Goal: Transaction & Acquisition: Download file/media

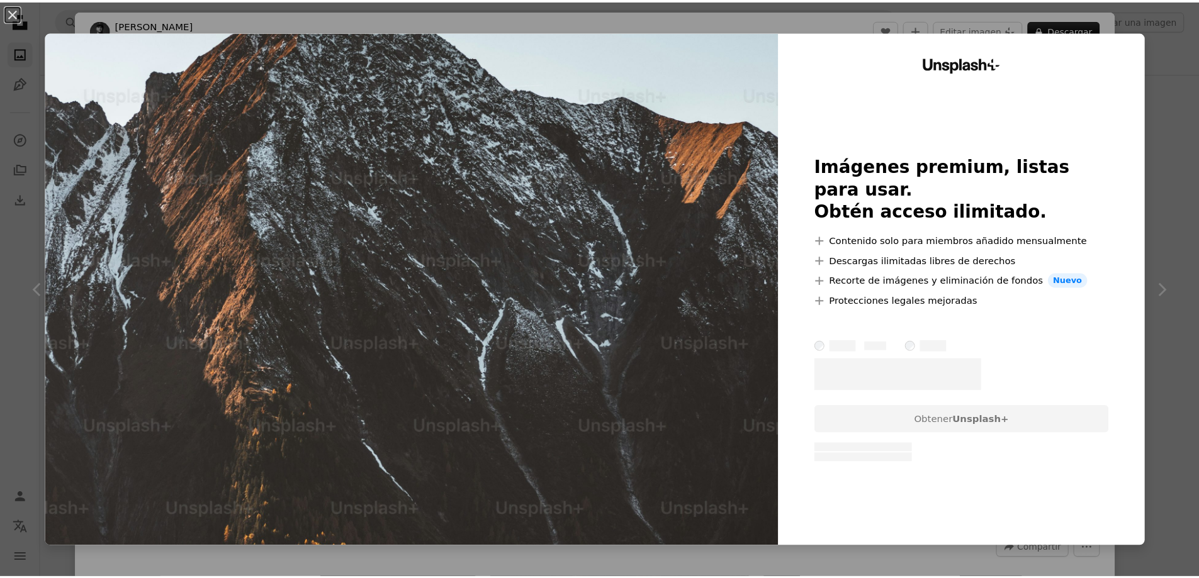
scroll to position [1321, 0]
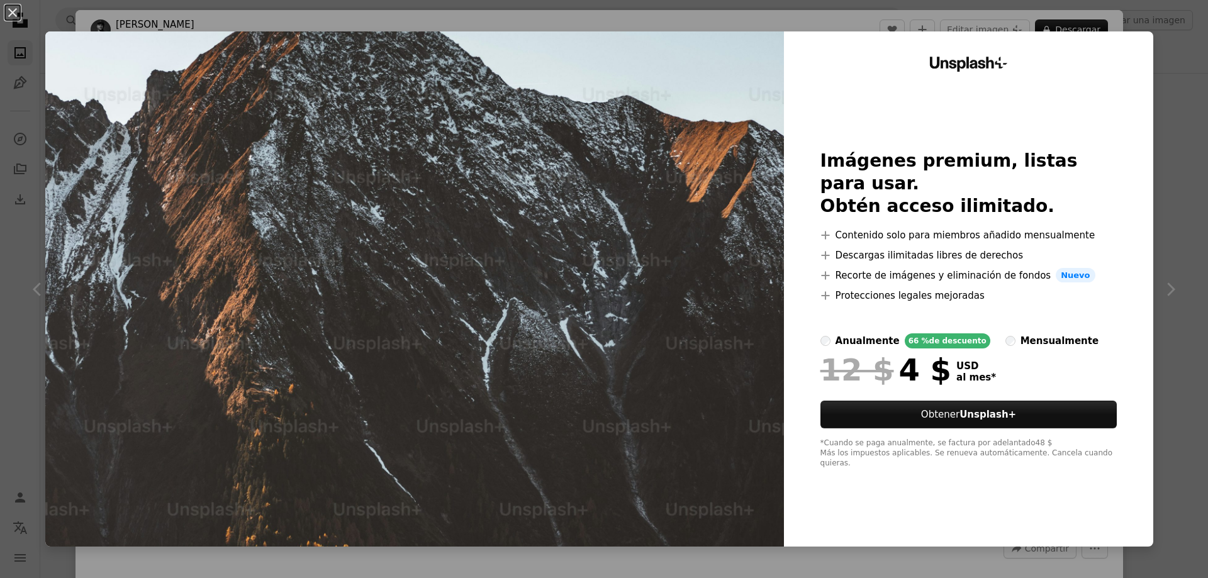
click at [1160, 62] on div "An X shape Unsplash+ Imágenes premium, listas para usar. Obtén acceso ilimitado…" at bounding box center [604, 289] width 1208 height 578
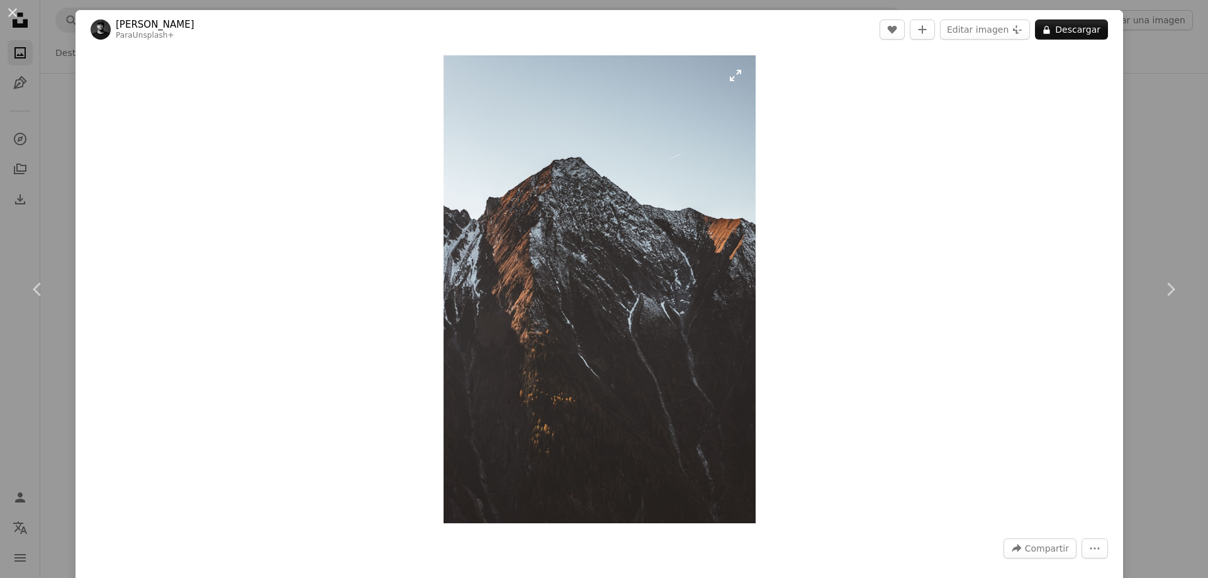
drag, startPoint x: 707, startPoint y: 134, endPoint x: 700, endPoint y: 133, distance: 6.3
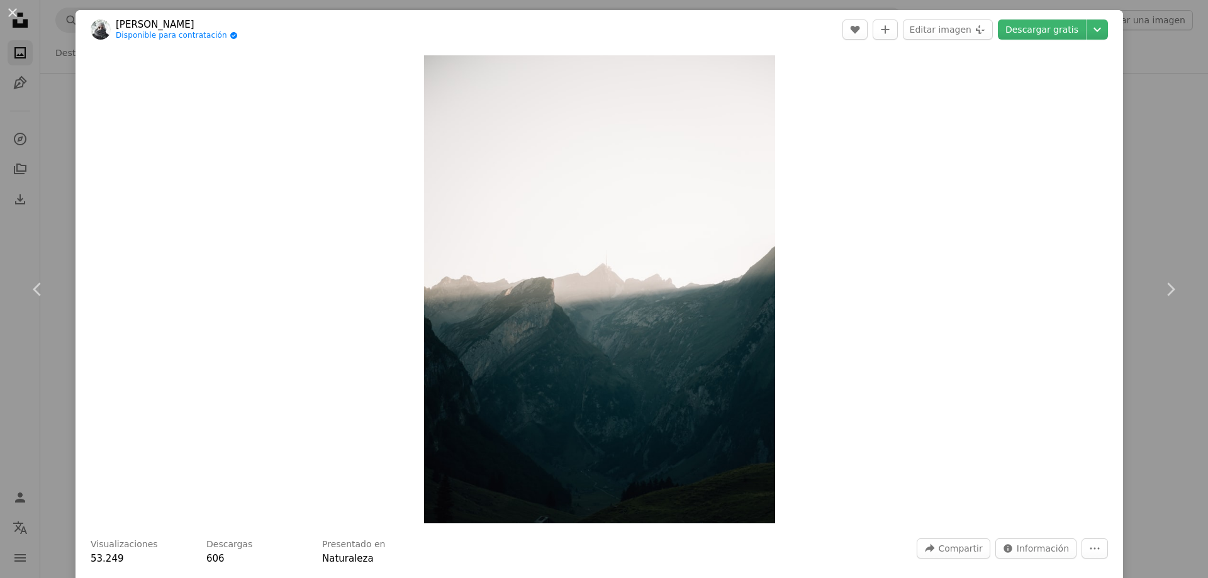
drag, startPoint x: 659, startPoint y: 169, endPoint x: 1134, endPoint y: 96, distance: 481.2
click at [1137, 95] on div "An X shape Chevron left Chevron right [PERSON_NAME] Disponible para contratació…" at bounding box center [604, 289] width 1208 height 578
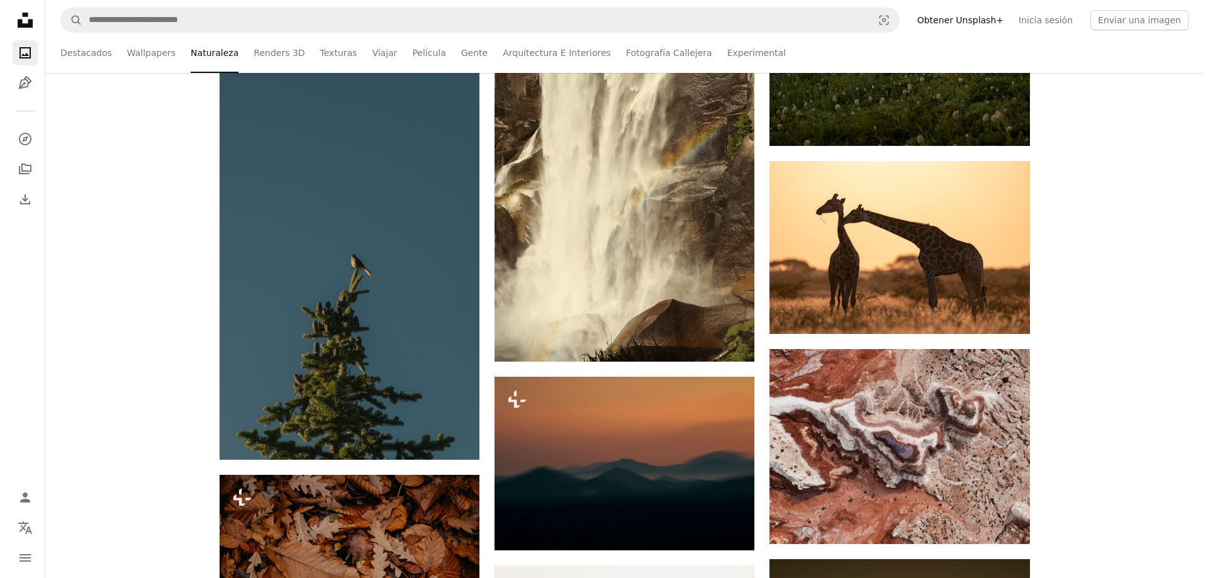
scroll to position [2202, 0]
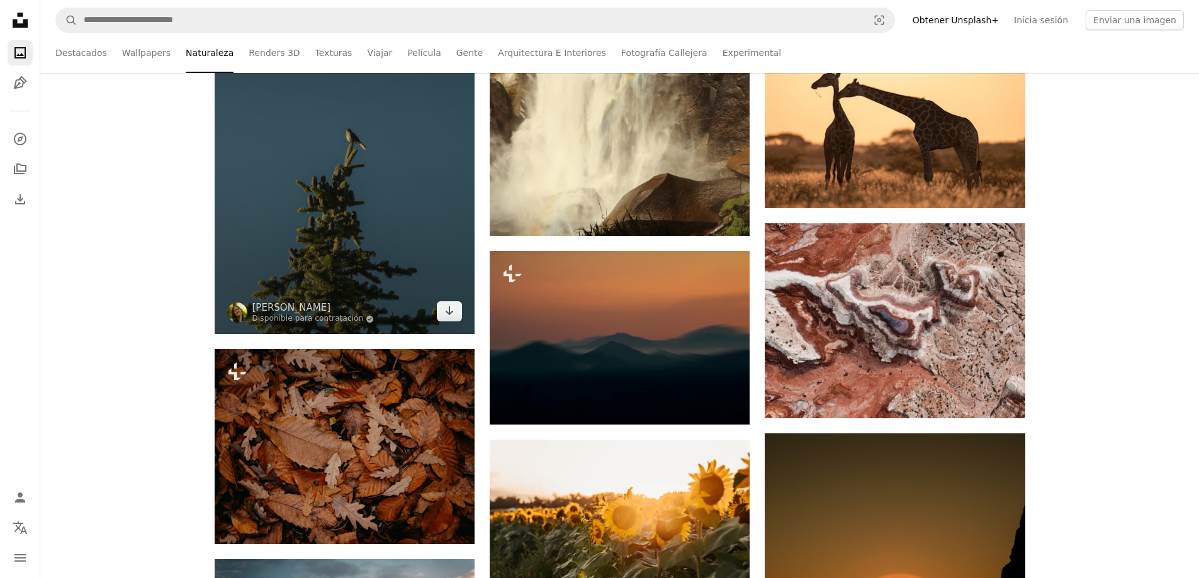
click at [354, 179] on img at bounding box center [345, 139] width 260 height 390
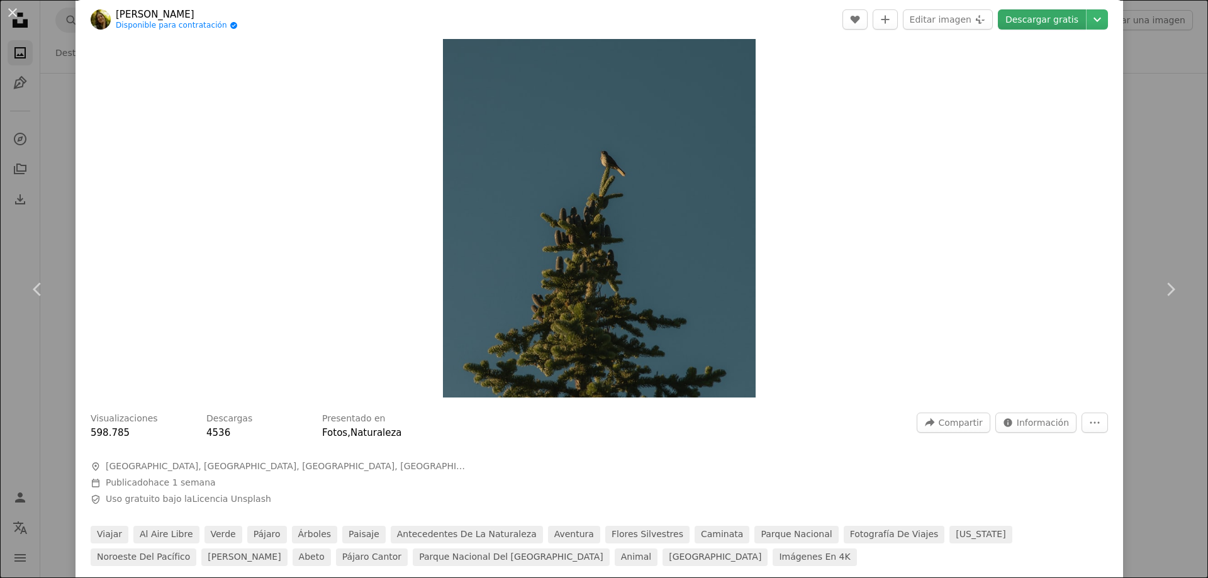
scroll to position [63, 0]
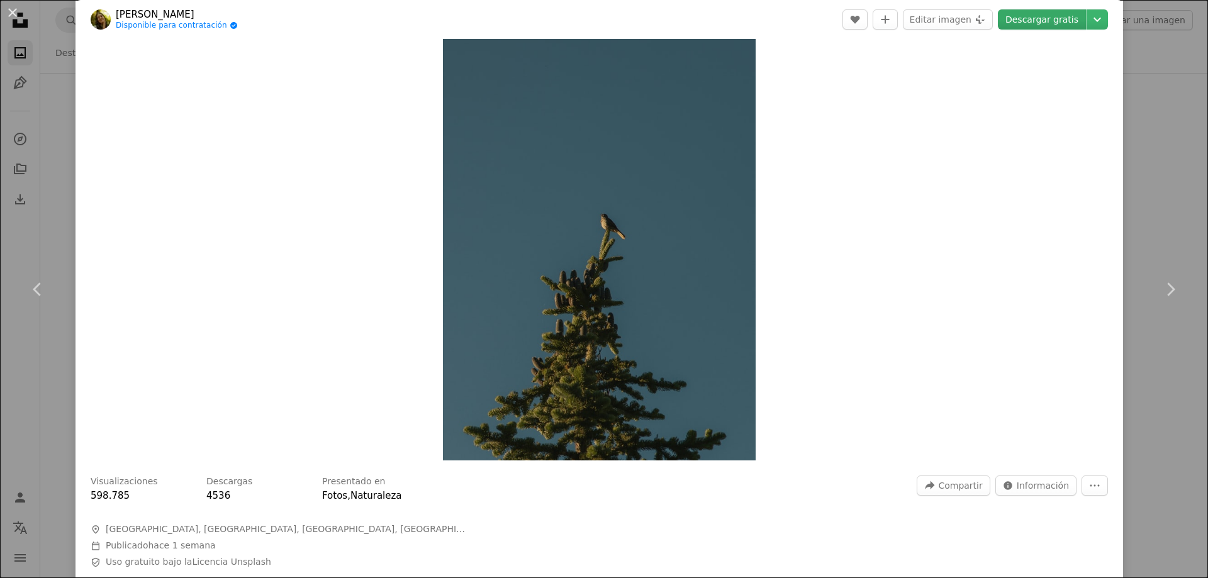
click at [1034, 18] on link "Descargar gratis" at bounding box center [1042, 19] width 88 height 20
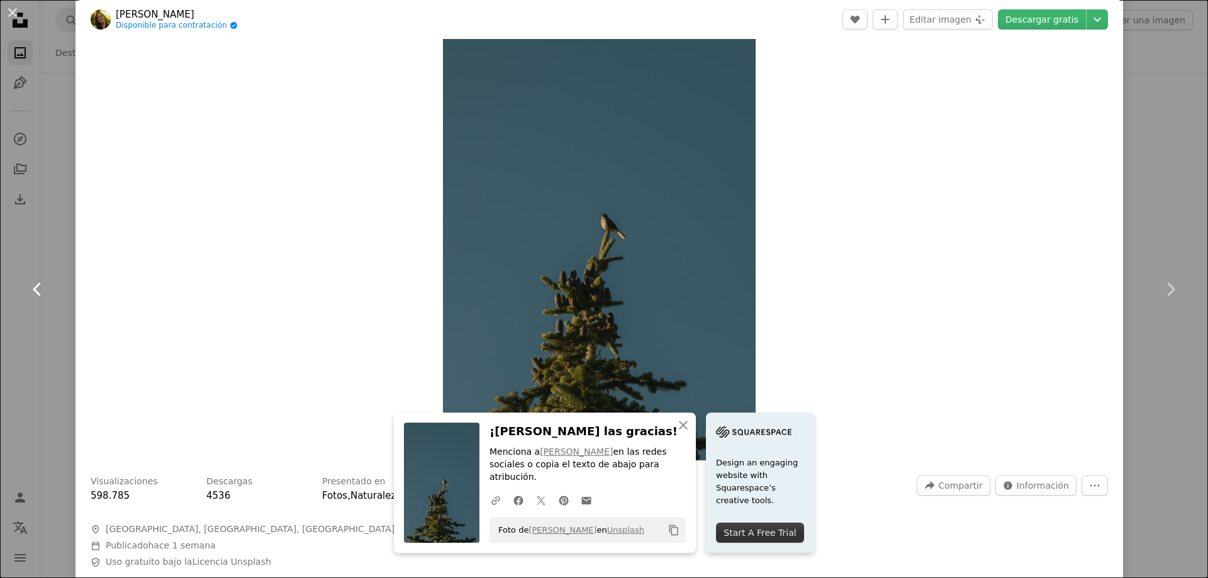
click at [0, 259] on link "Chevron left" at bounding box center [38, 289] width 76 height 121
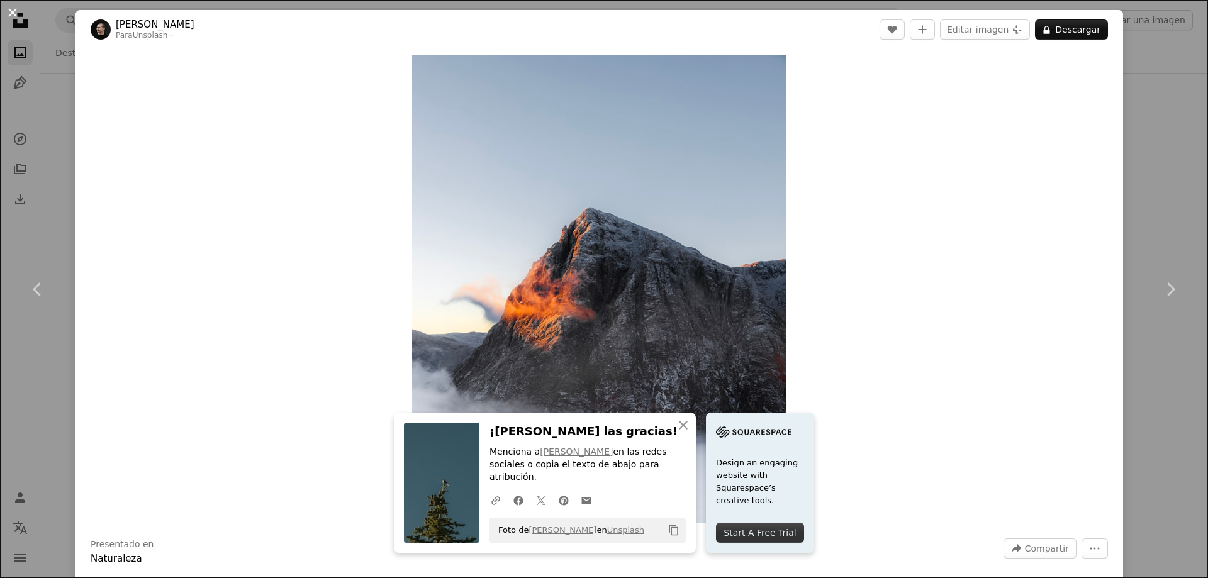
click at [5, 5] on button "An X shape" at bounding box center [12, 12] width 15 height 15
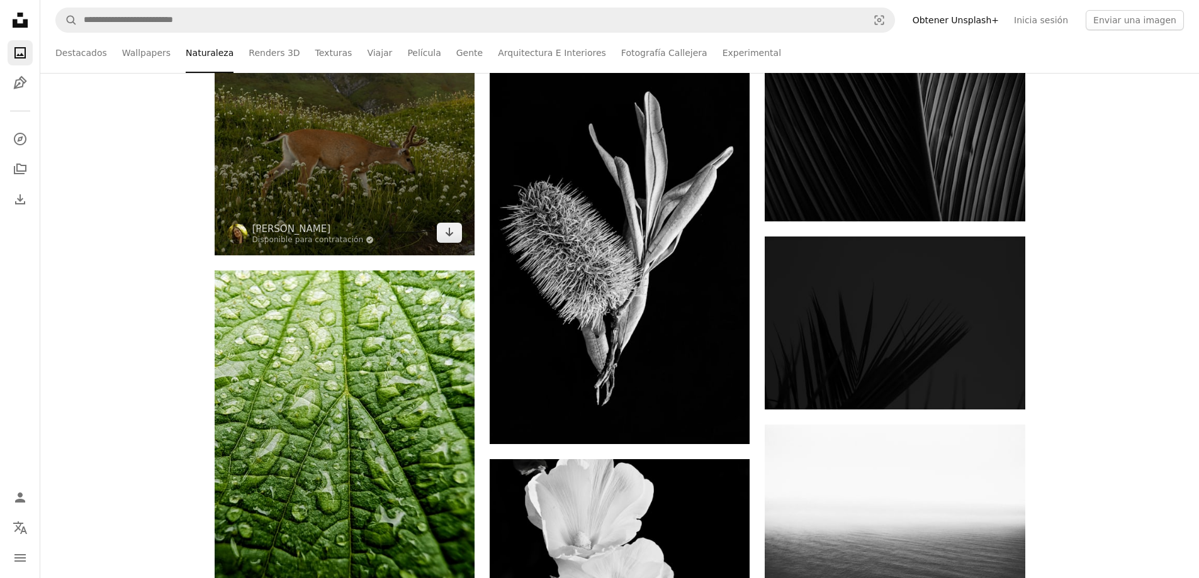
scroll to position [3649, 0]
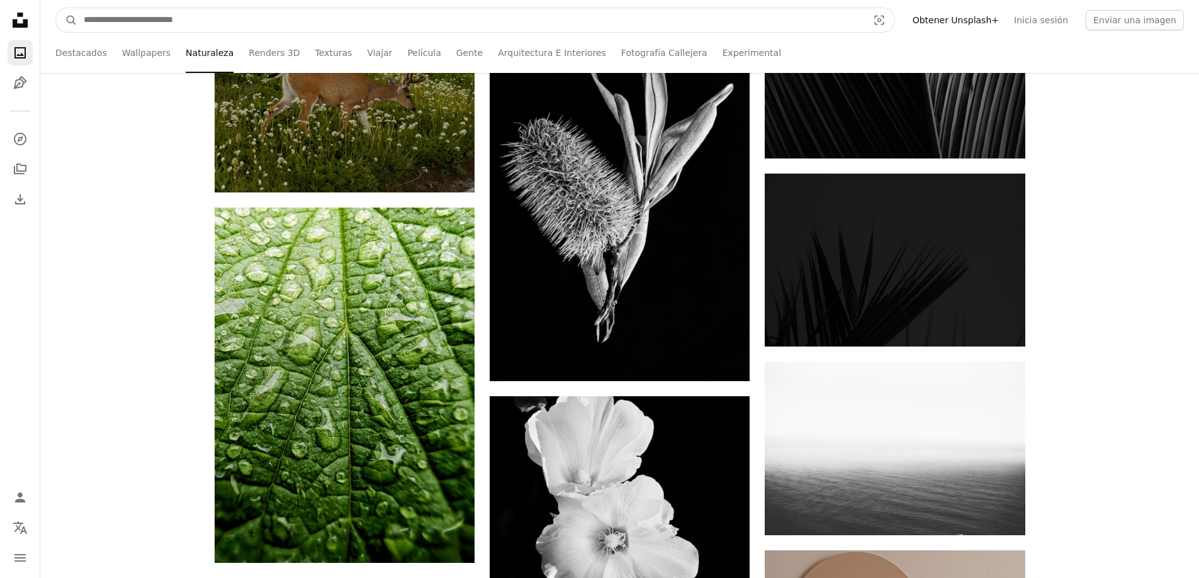
click at [213, 19] on input "Encuentra imágenes en todo el sitio" at bounding box center [470, 20] width 786 height 24
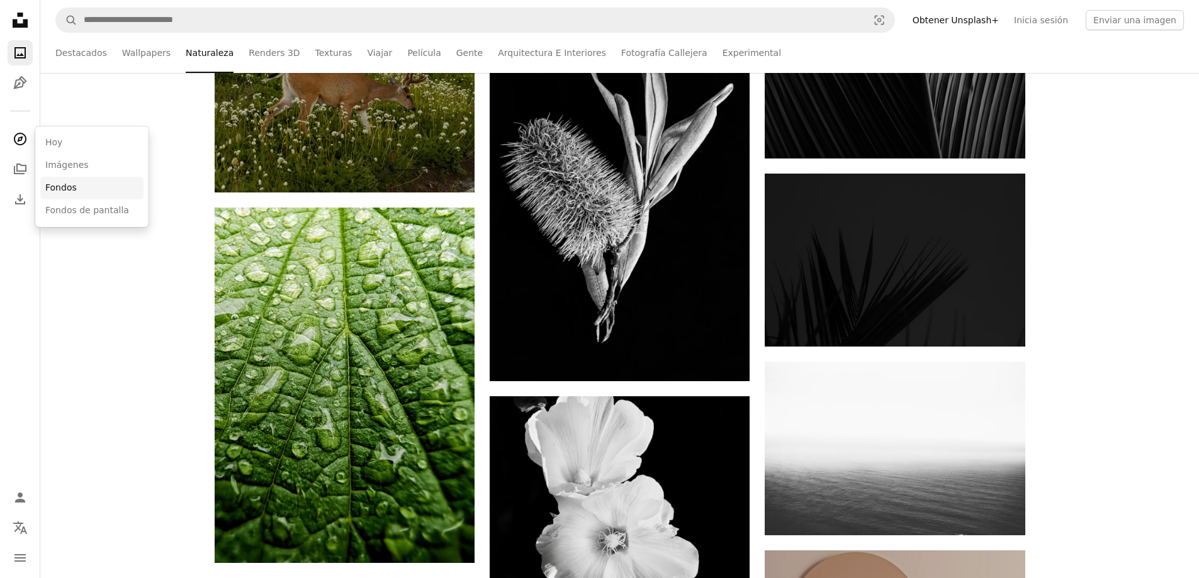
click at [86, 204] on link "Fondos de pantalla" at bounding box center [91, 210] width 103 height 23
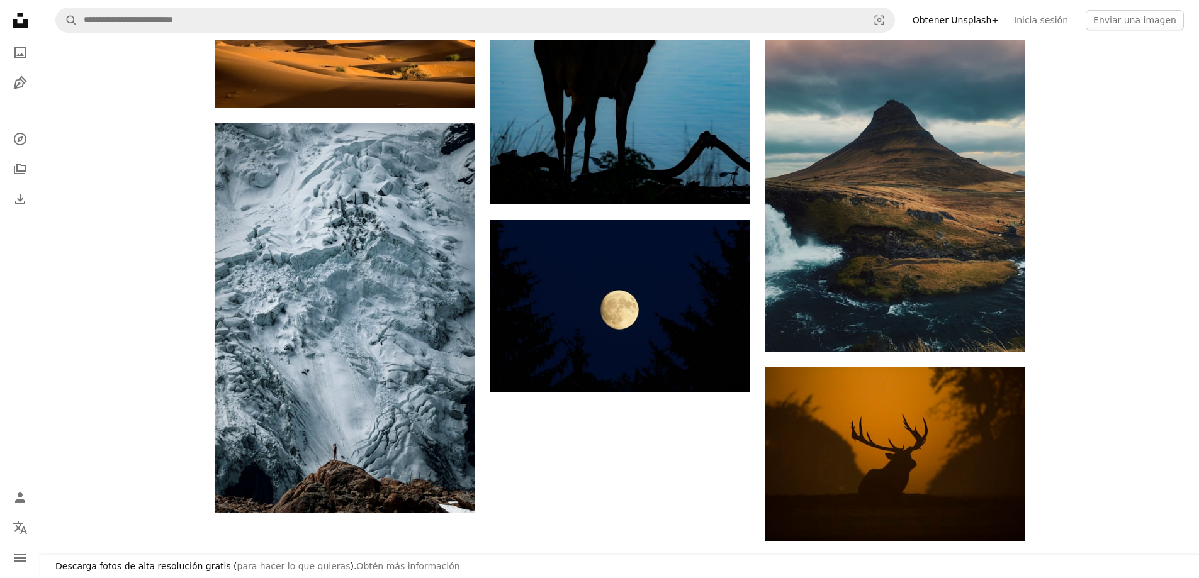
scroll to position [2391, 0]
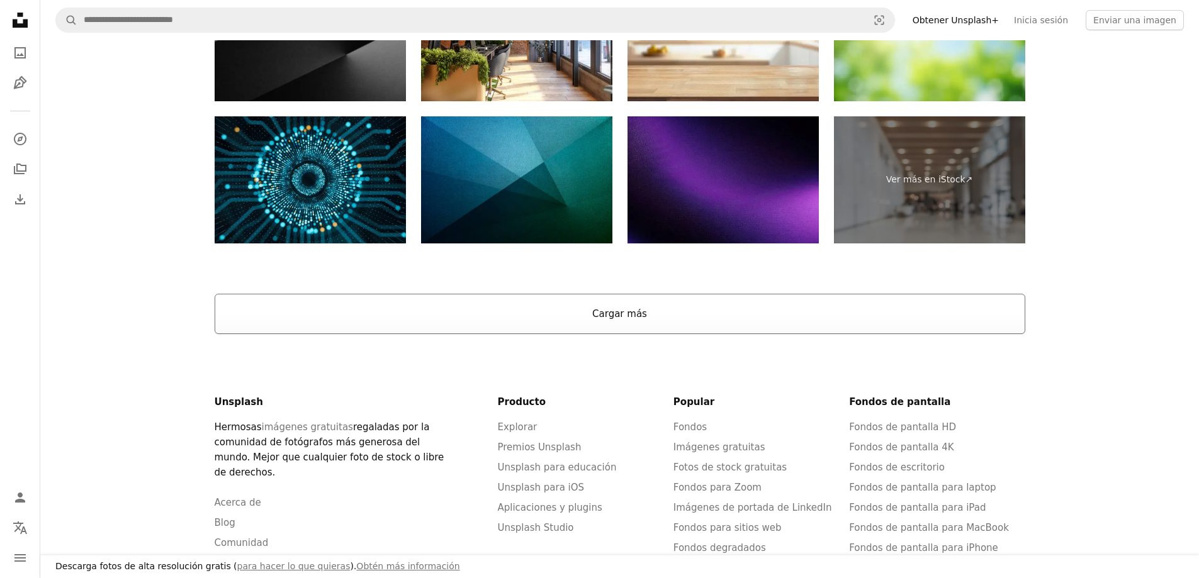
click at [630, 294] on button "Cargar más" at bounding box center [620, 314] width 810 height 40
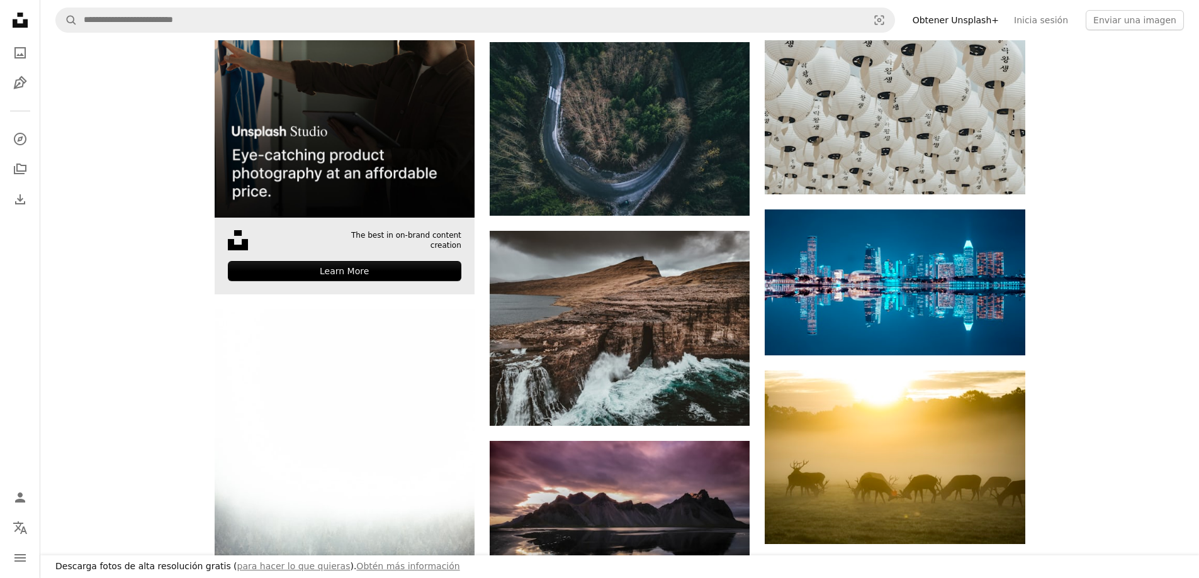
scroll to position [3238, 0]
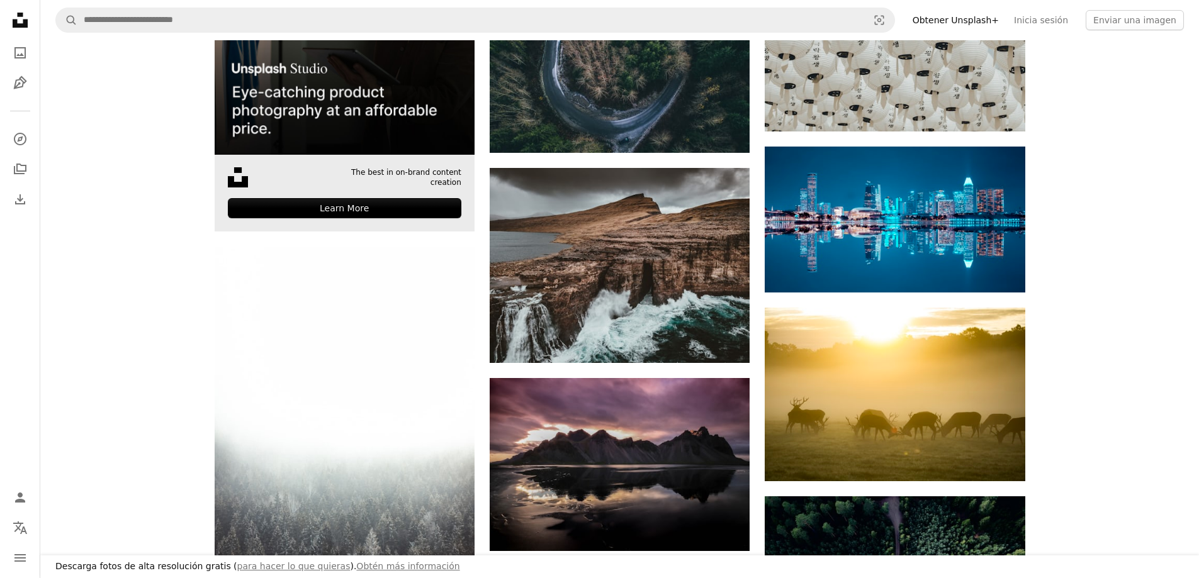
drag, startPoint x: 437, startPoint y: 178, endPoint x: 438, endPoint y: 187, distance: 9.5
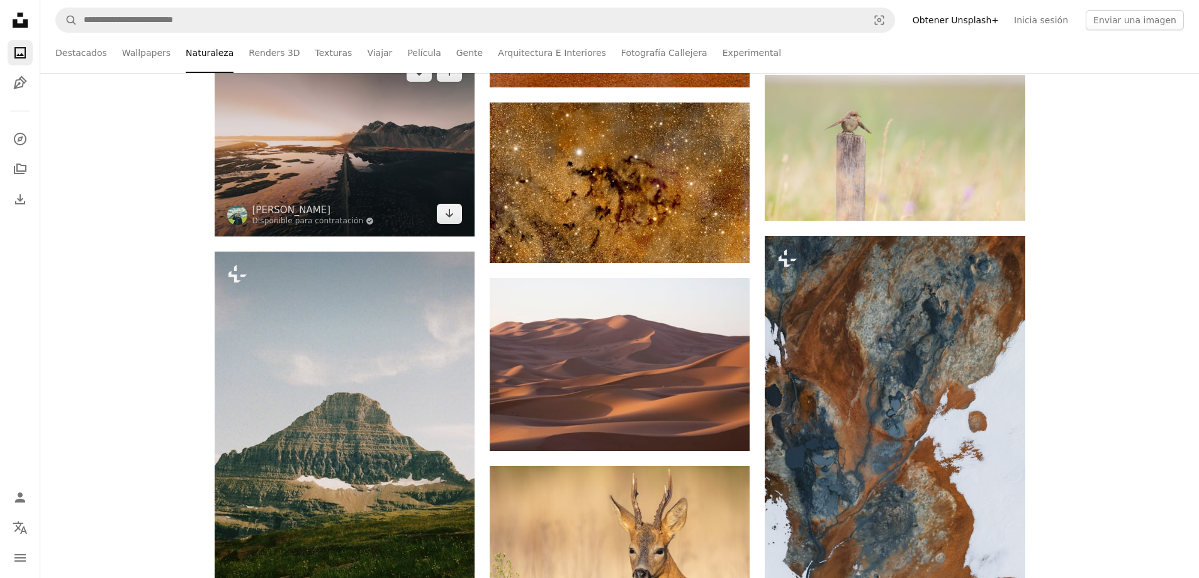
scroll to position [7928, 0]
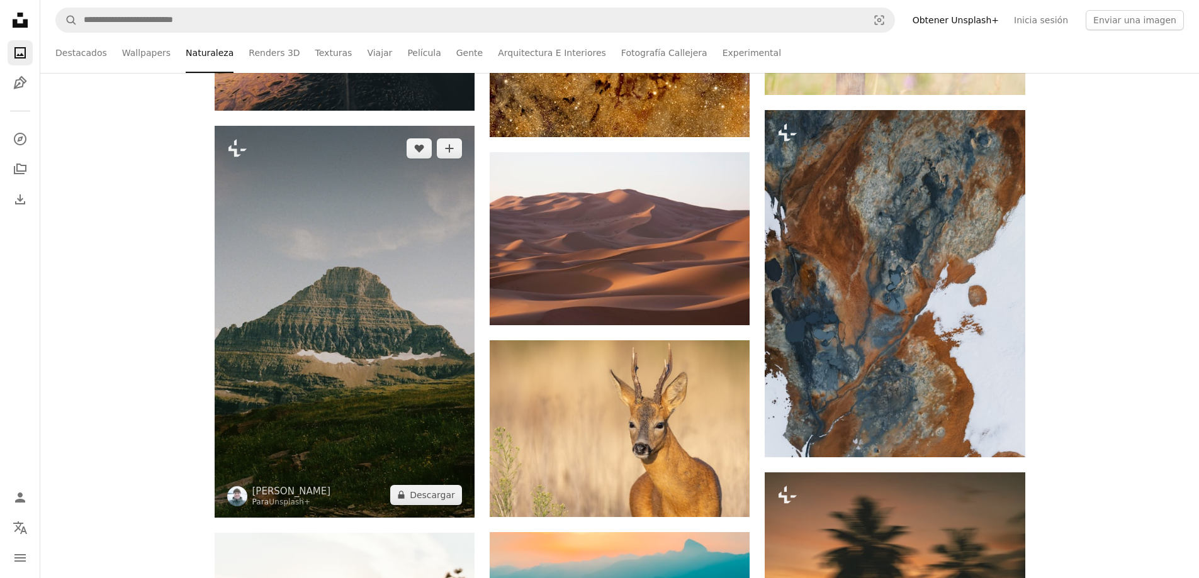
drag, startPoint x: 425, startPoint y: 204, endPoint x: 35, endPoint y: 183, distance: 390.6
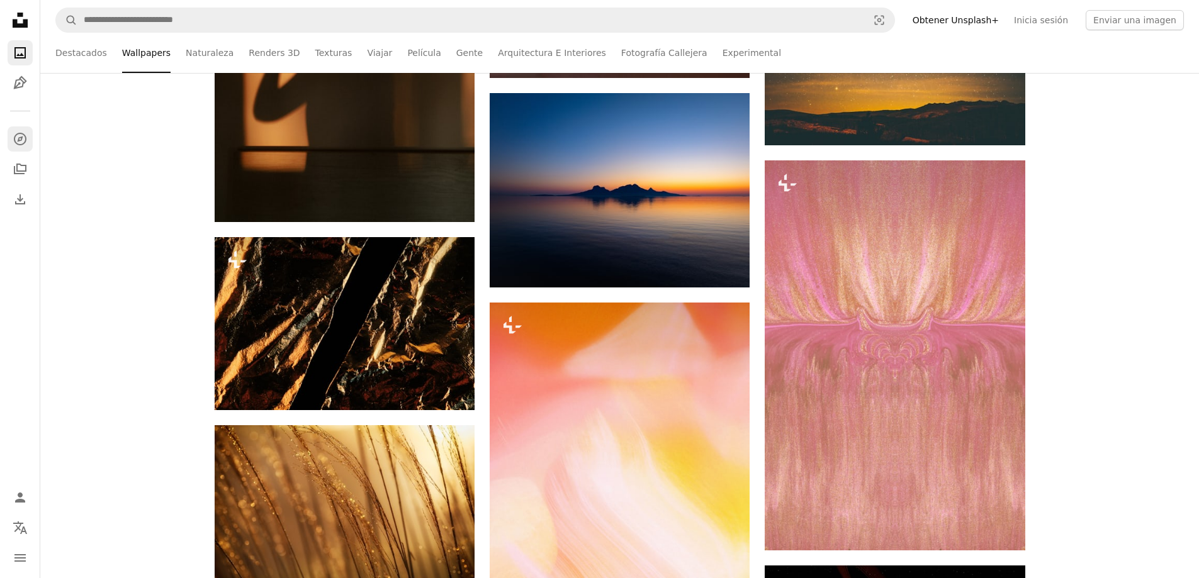
scroll to position [33723, 0]
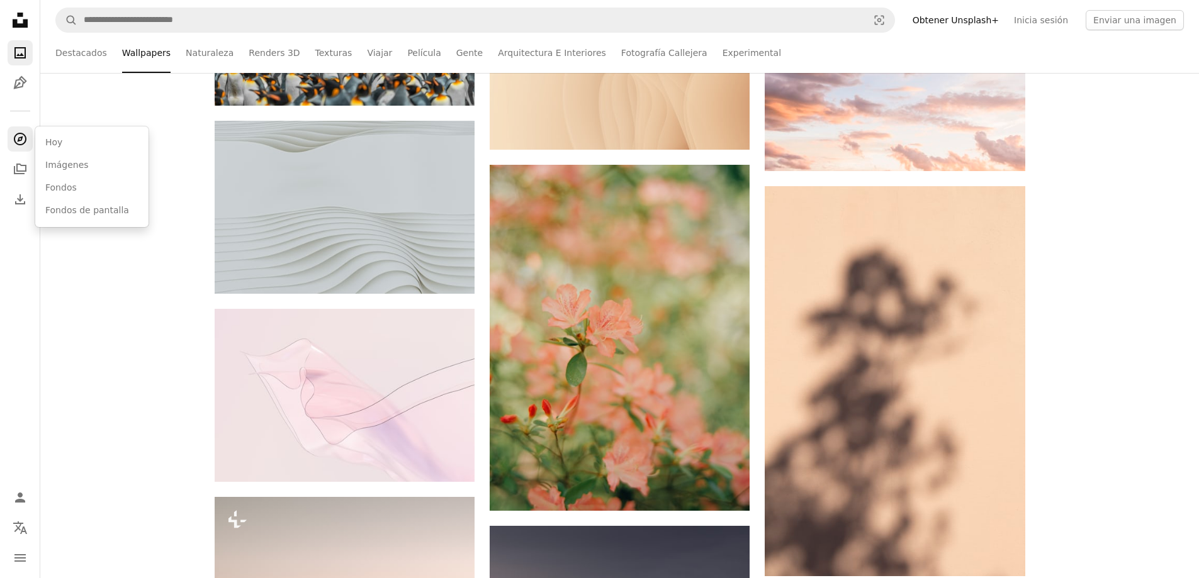
click at [22, 140] on icon "A compass" at bounding box center [20, 138] width 15 height 15
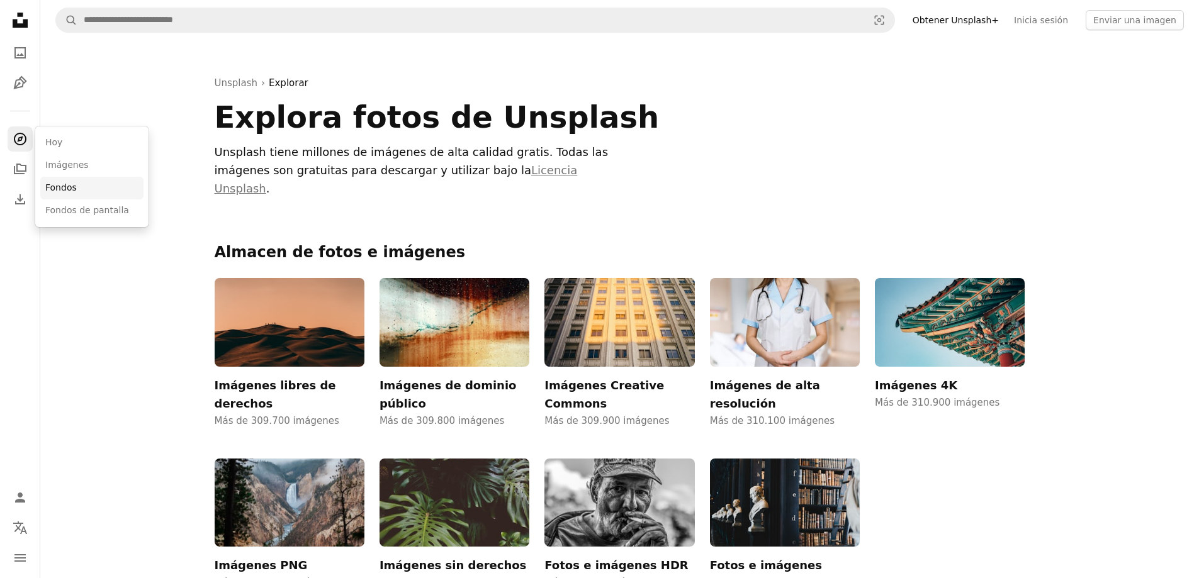
click at [83, 208] on link "Fondos de pantalla" at bounding box center [91, 210] width 103 height 23
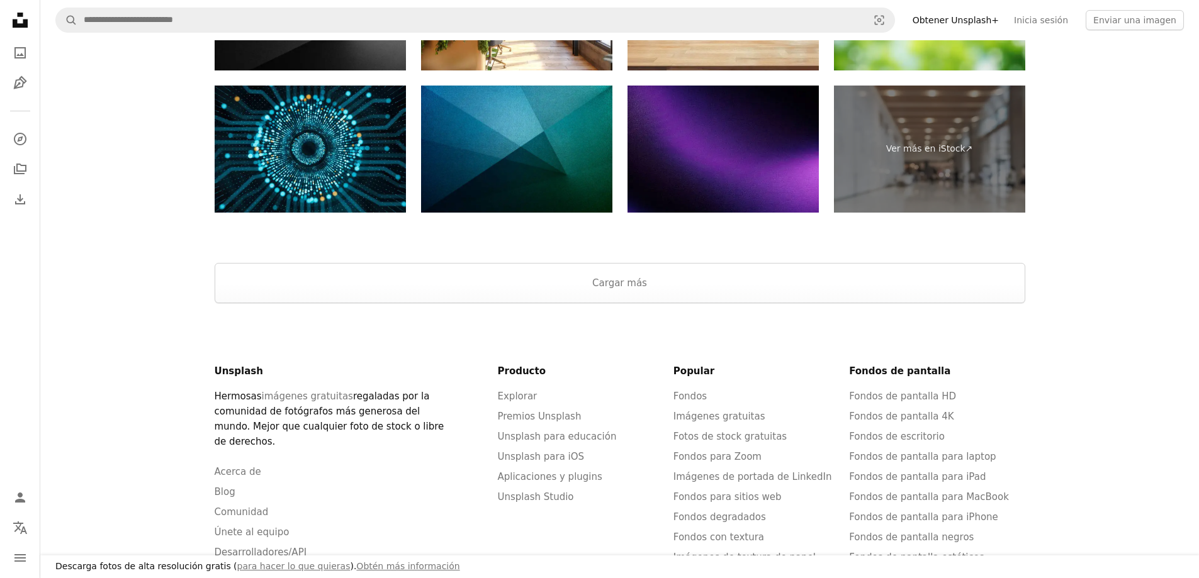
scroll to position [6606, 0]
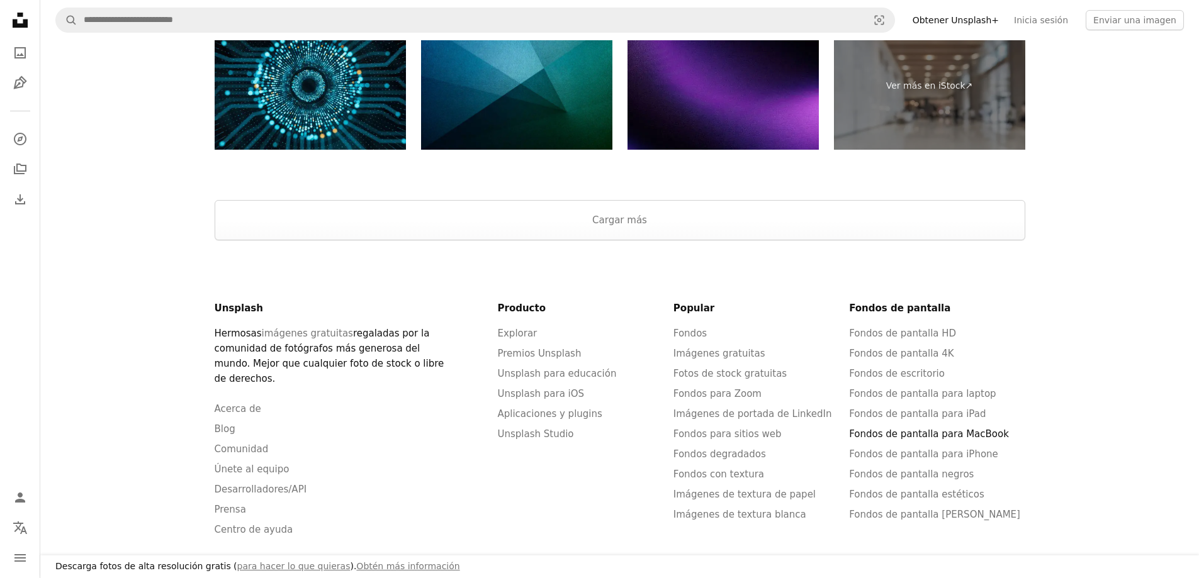
click at [978, 428] on link "Fondos de pantalla para MacBook" at bounding box center [929, 433] width 160 height 11
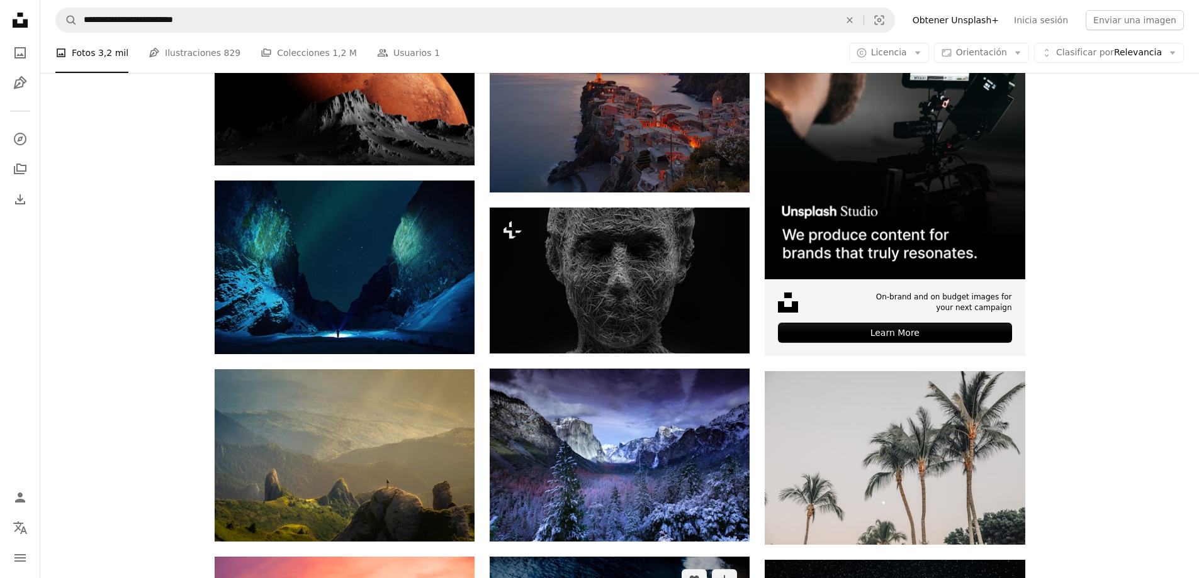
scroll to position [629, 0]
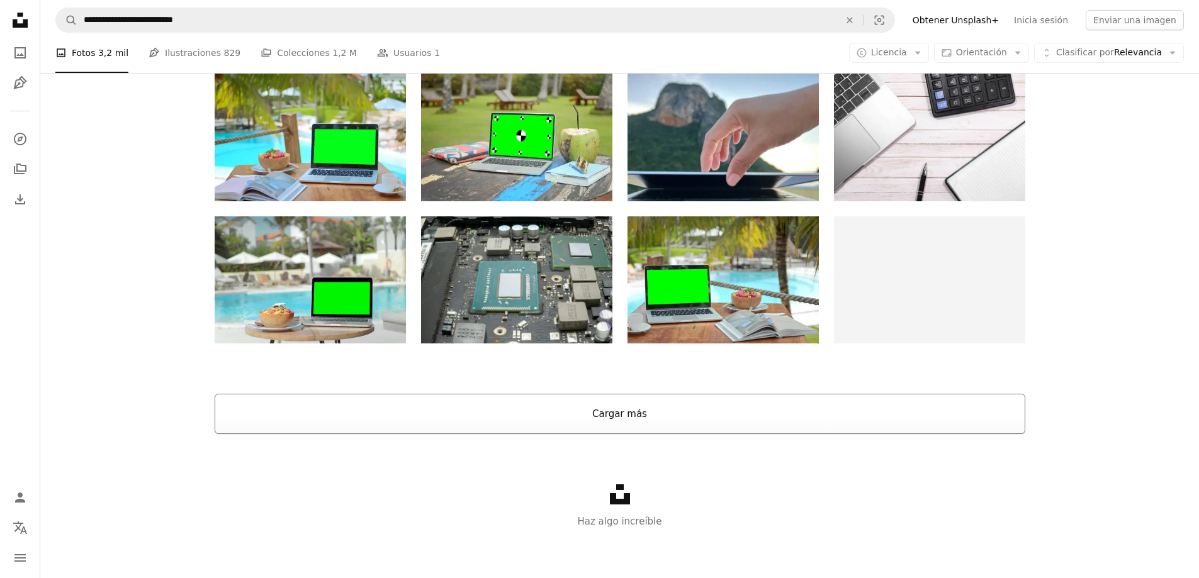
click at [718, 421] on button "Cargar más" at bounding box center [620, 414] width 810 height 40
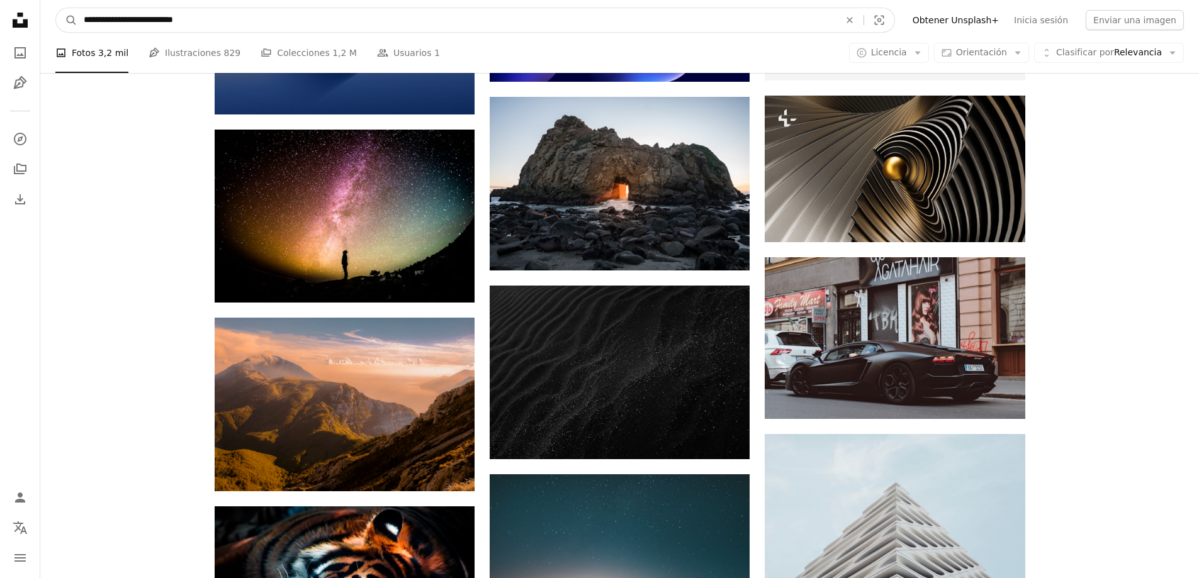
drag, startPoint x: 259, startPoint y: 25, endPoint x: 21, endPoint y: -1, distance: 239.8
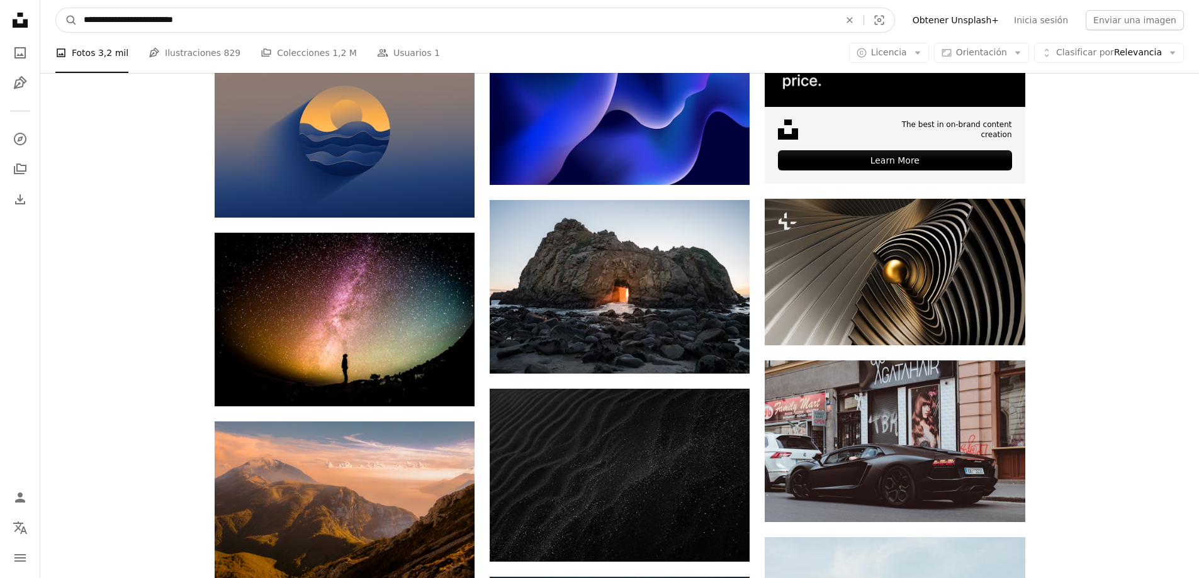
type input "**********"
click button "A magnifying glass" at bounding box center [66, 20] width 21 height 24
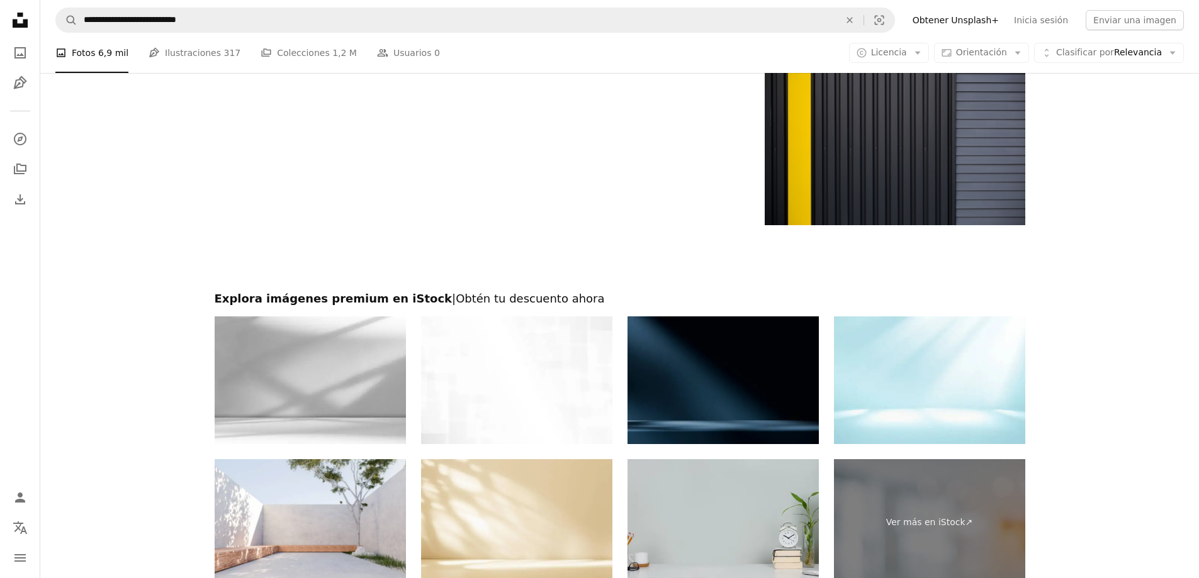
scroll to position [1816, 0]
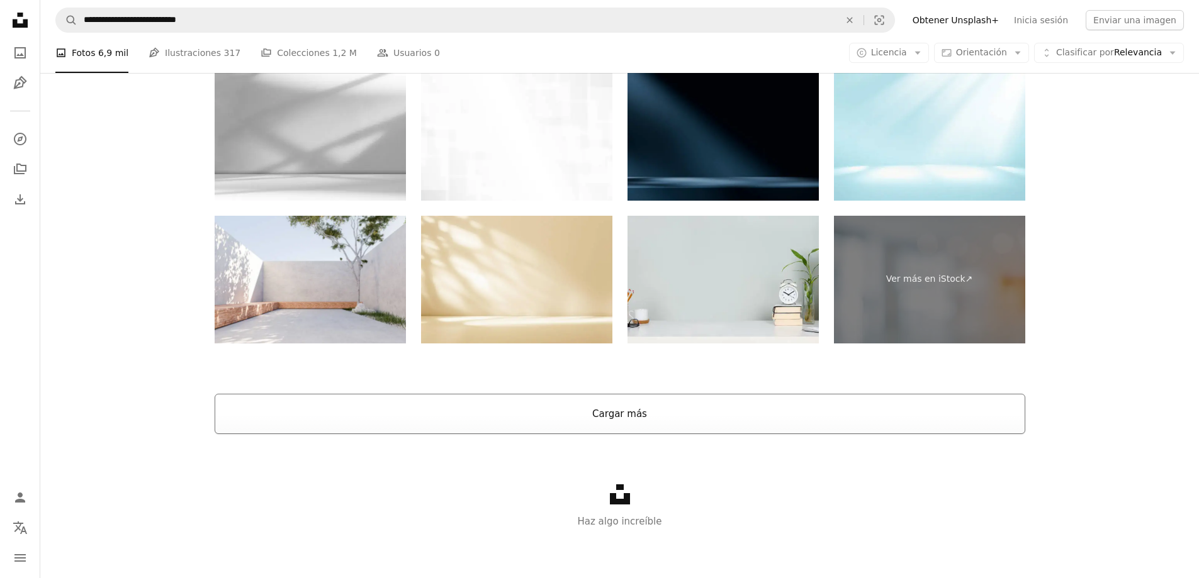
click at [780, 407] on button "Cargar más" at bounding box center [620, 414] width 810 height 40
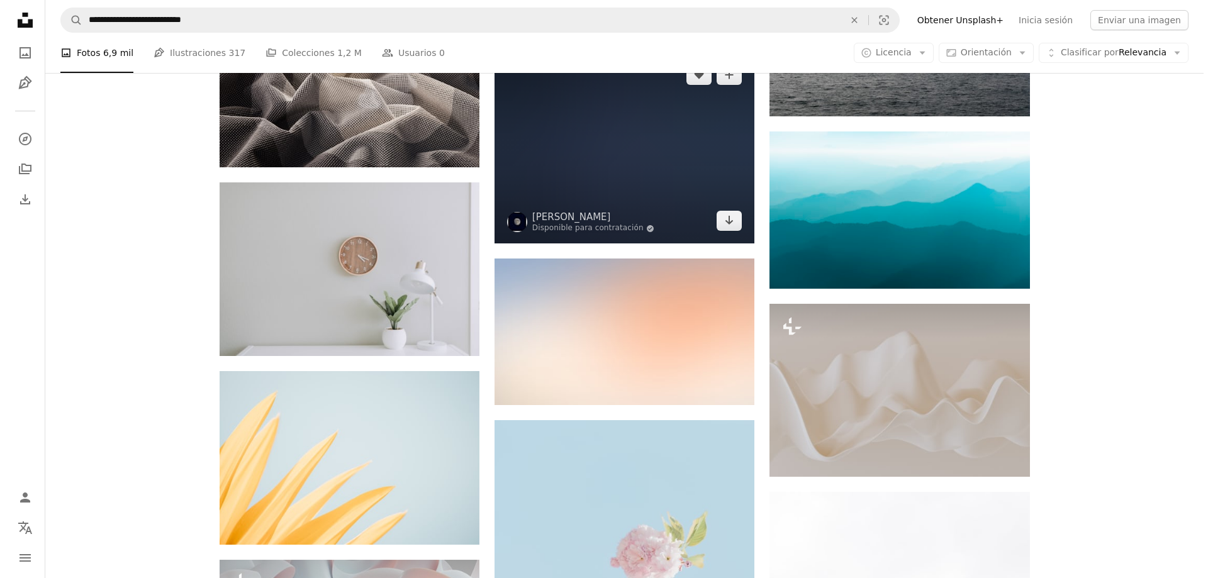
scroll to position [3704, 0]
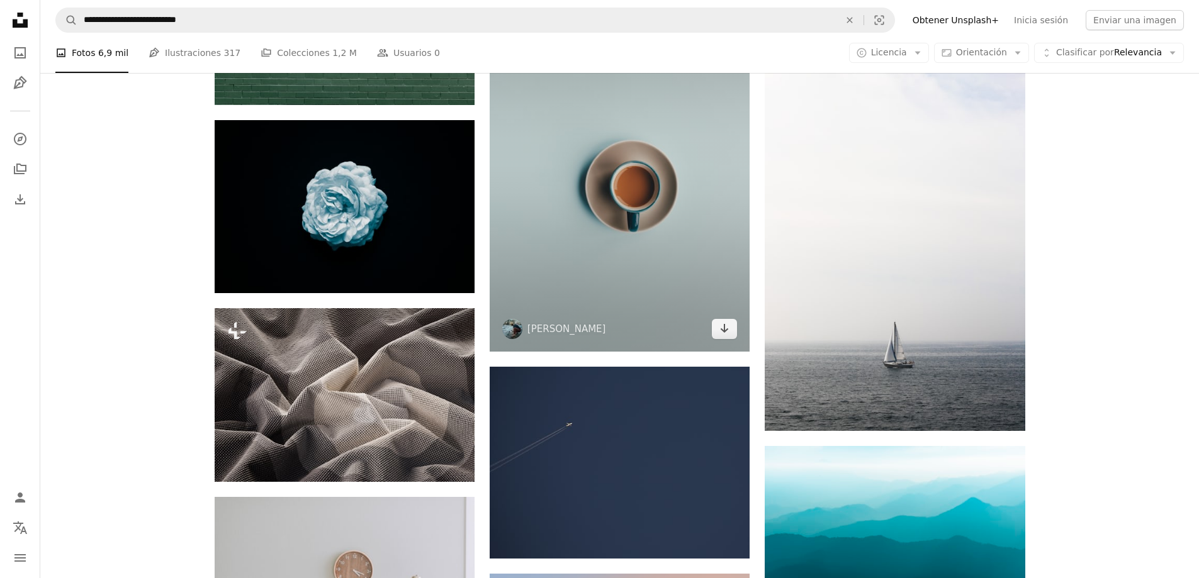
click at [629, 299] on img at bounding box center [620, 156] width 260 height 391
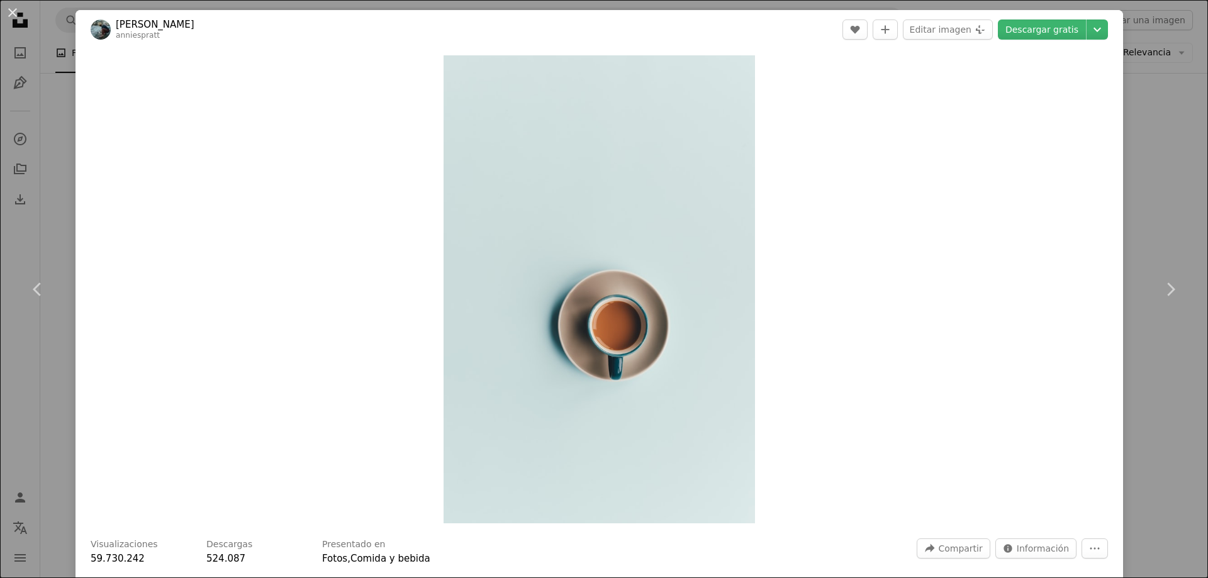
click at [1174, 69] on div "An X shape Chevron left Chevron right [PERSON_NAME] anniespratt A heart A plus …" at bounding box center [604, 289] width 1208 height 578
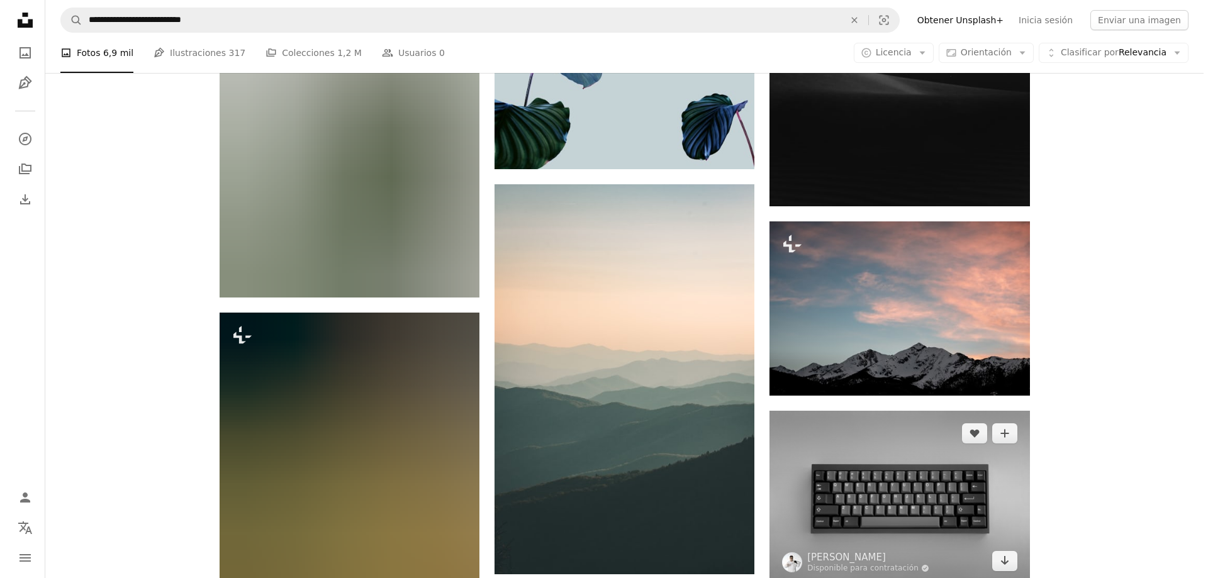
scroll to position [13519, 0]
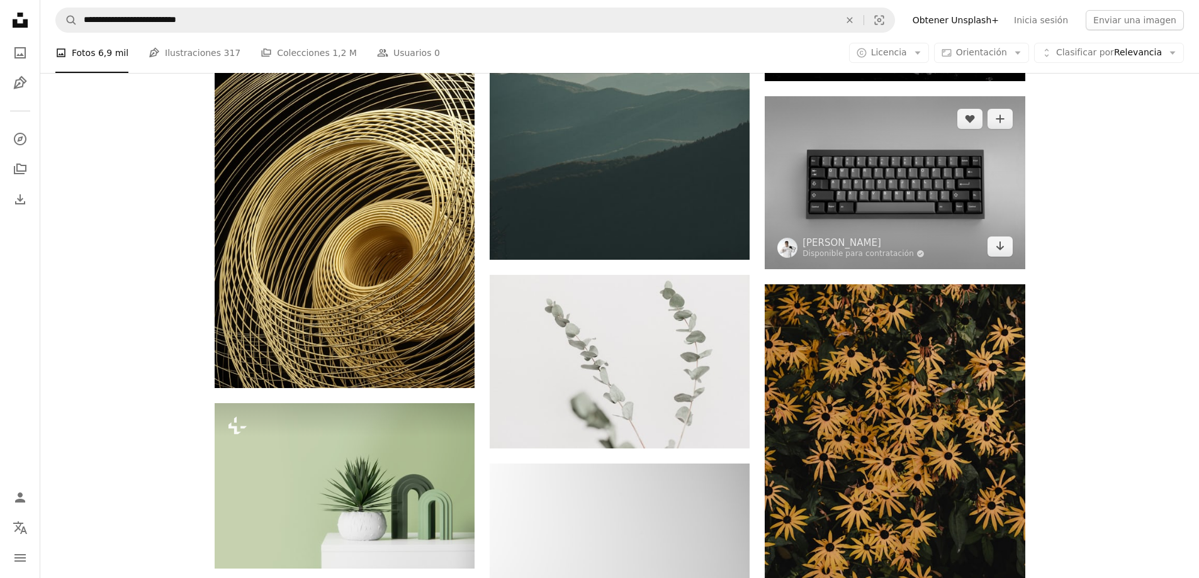
click at [875, 169] on img at bounding box center [894, 182] width 260 height 173
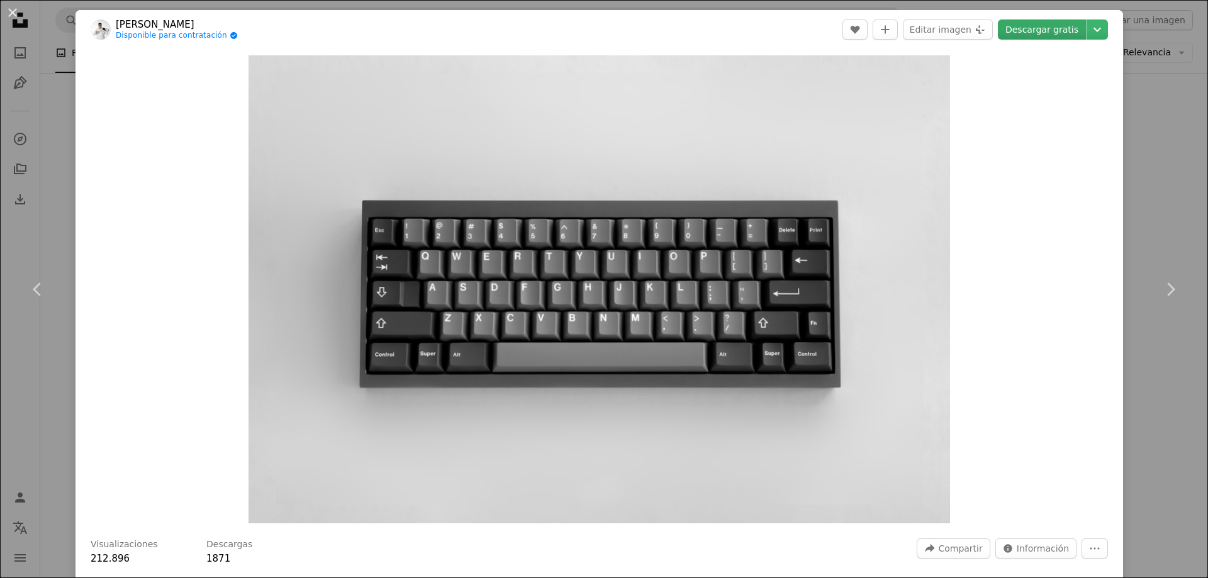
drag, startPoint x: 750, startPoint y: 169, endPoint x: 1020, endPoint y: 34, distance: 301.9
click at [1020, 34] on link "Descargar gratis" at bounding box center [1042, 30] width 88 height 20
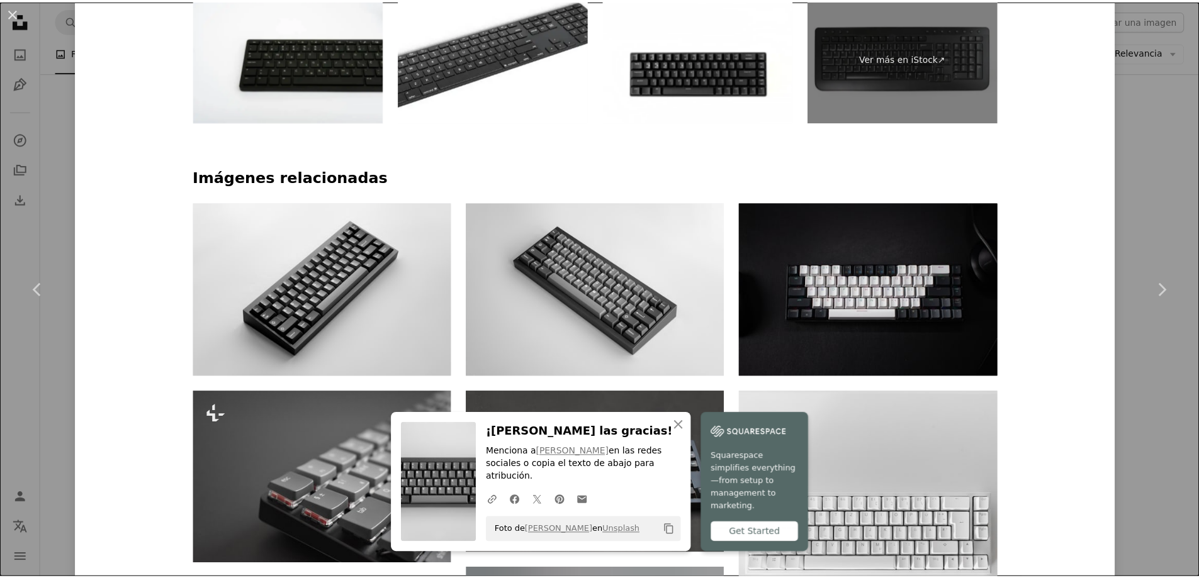
scroll to position [315, 0]
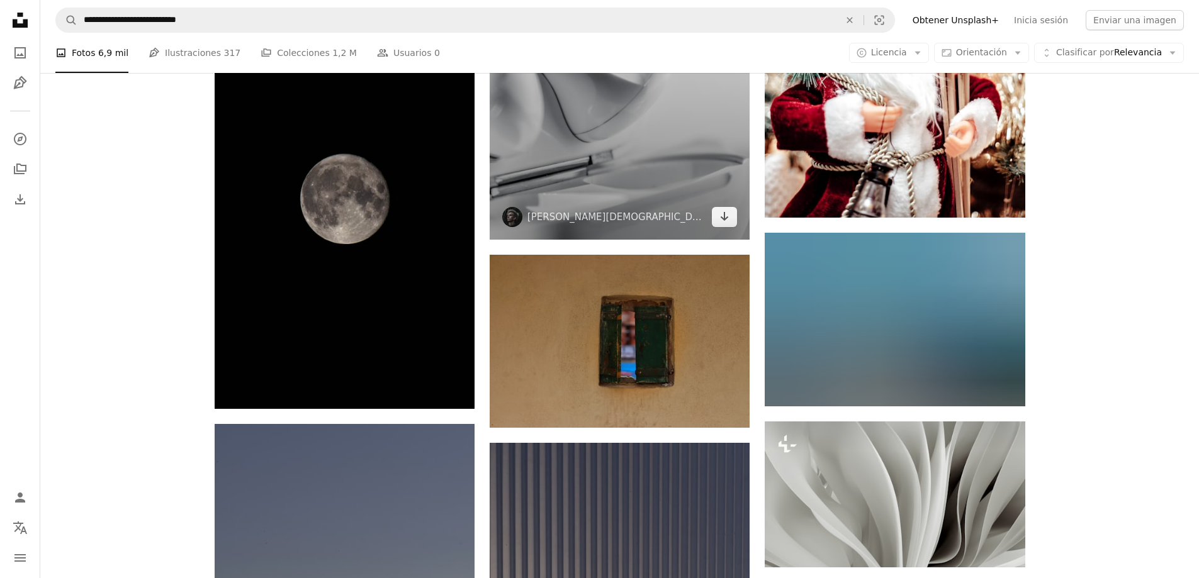
scroll to position [58505, 0]
